Goal: Information Seeking & Learning: Check status

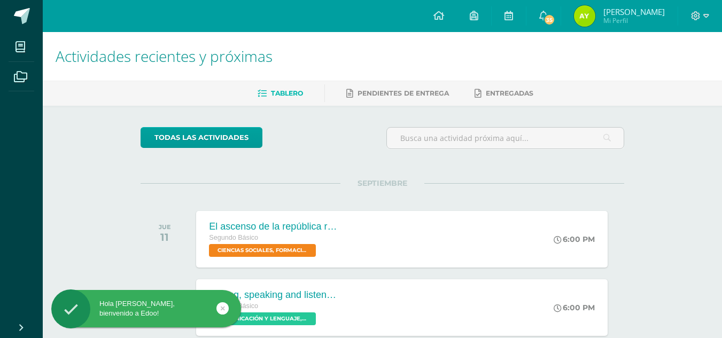
click at [587, 13] on img at bounding box center [584, 15] width 21 height 21
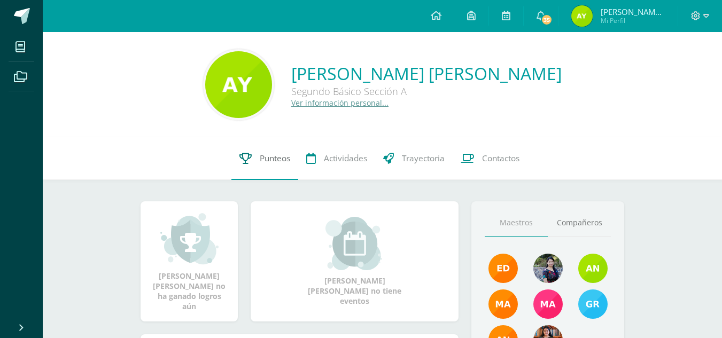
click at [247, 166] on link "Punteos" at bounding box center [264, 158] width 67 height 43
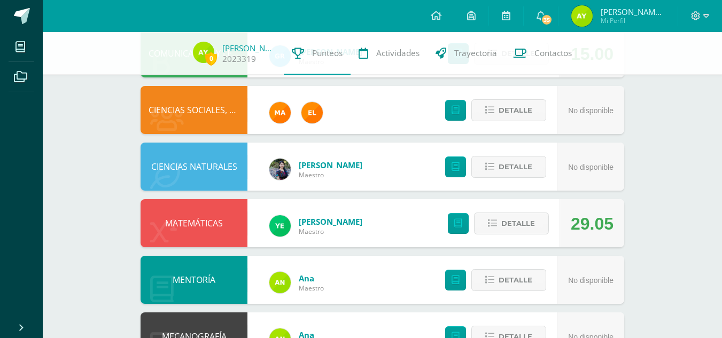
scroll to position [482, 0]
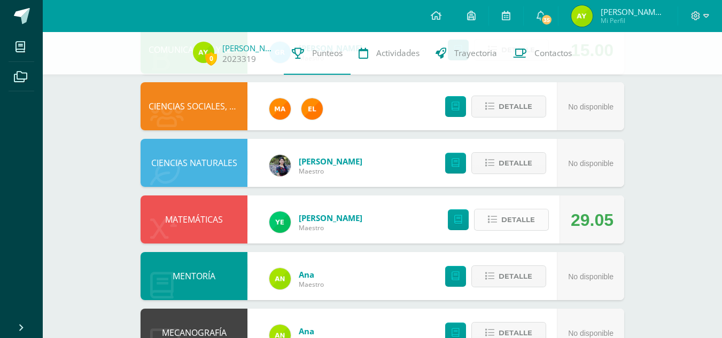
click at [492, 216] on icon at bounding box center [492, 219] width 9 height 9
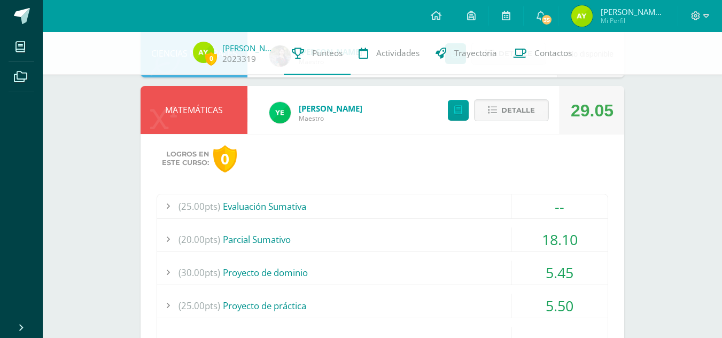
scroll to position [627, 0]
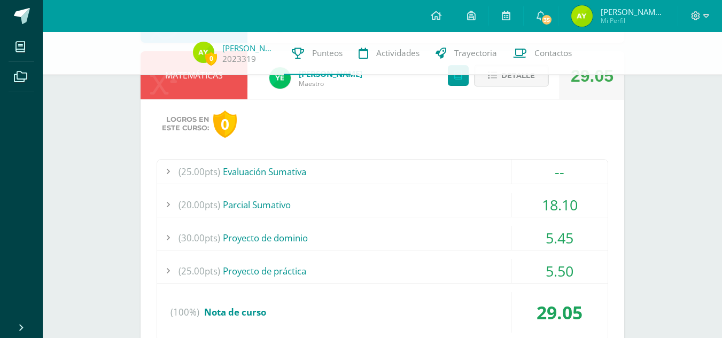
click at [435, 173] on div "(25.00pts) Evaluación Sumativa" at bounding box center [382, 172] width 450 height 24
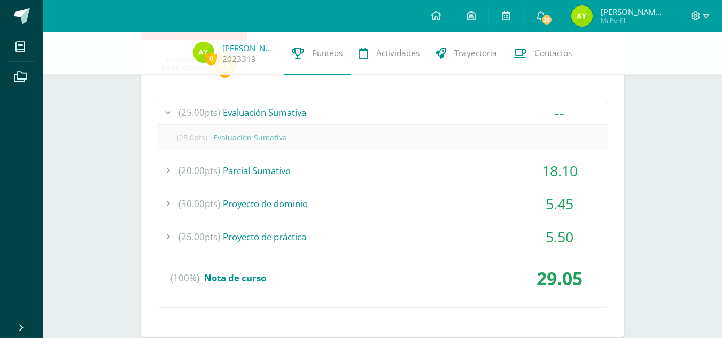
scroll to position [691, 0]
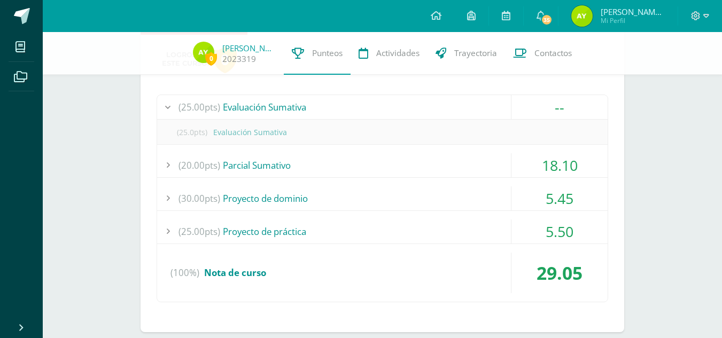
click at [426, 159] on div "(20.00pts) [GEOGRAPHIC_DATA]" at bounding box center [382, 165] width 450 height 24
click at [547, 188] on div "5.45" at bounding box center [559, 198] width 96 height 24
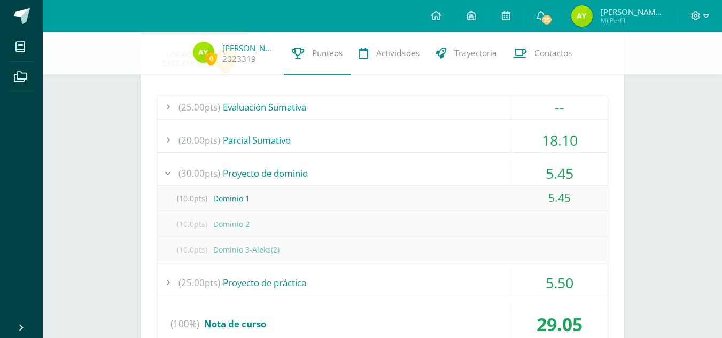
click at [547, 188] on div "5.45" at bounding box center [559, 198] width 96 height 24
click at [554, 165] on div "5.45" at bounding box center [559, 173] width 96 height 24
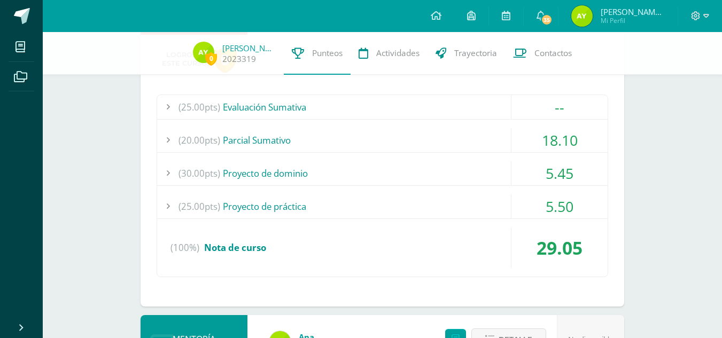
click at [571, 205] on div "5.50" at bounding box center [559, 206] width 96 height 24
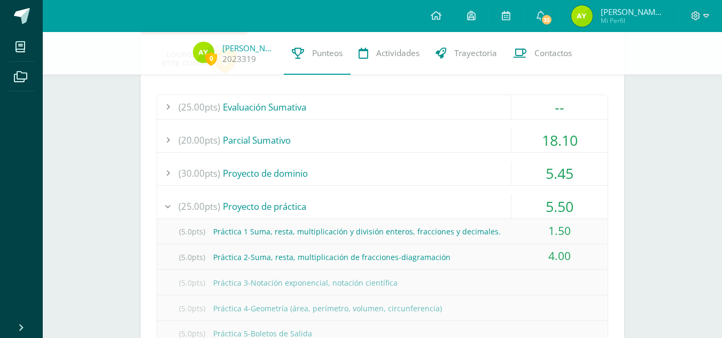
click at [559, 206] on div "5.50" at bounding box center [559, 206] width 96 height 24
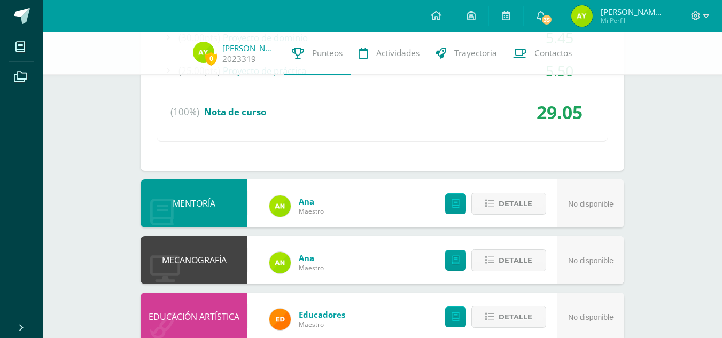
scroll to position [851, 0]
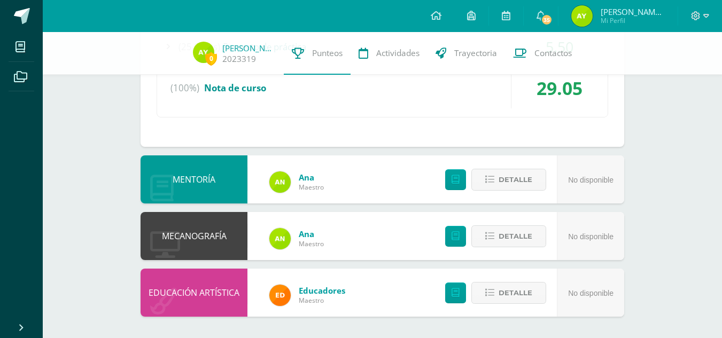
click at [700, 27] on div at bounding box center [700, 16] width 44 height 32
click at [689, 13] on div at bounding box center [700, 16] width 44 height 32
click at [701, 8] on div at bounding box center [700, 16] width 44 height 32
click at [701, 12] on span at bounding box center [700, 16] width 18 height 12
click at [672, 72] on span "Cerrar sesión" at bounding box center [672, 72] width 48 height 10
